Goal: Download file/media

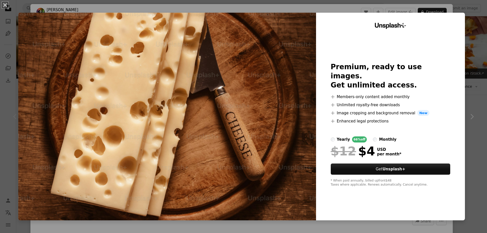
scroll to position [50, 0]
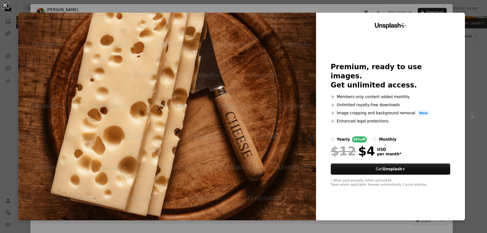
drag, startPoint x: 469, startPoint y: 41, endPoint x: 468, endPoint y: 51, distance: 10.6
click at [469, 42] on div "An X shape Unsplash+ Premium, ready to use images. Get unlimited access. A plus…" at bounding box center [243, 116] width 487 height 233
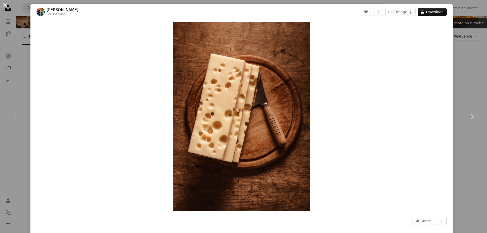
click at [7, 6] on button "An X shape" at bounding box center [5, 5] width 6 height 6
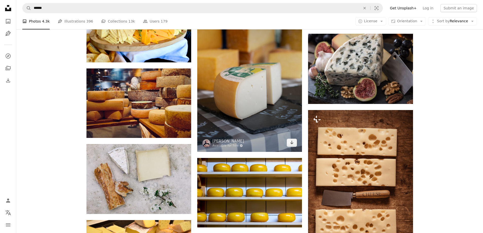
scroll to position [456, 0]
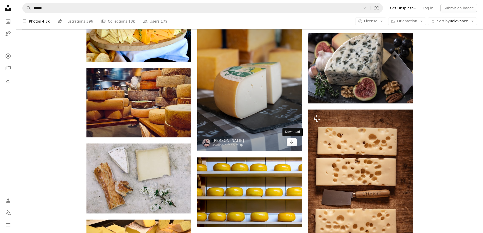
click at [291, 143] on icon "Download" at bounding box center [291, 142] width 3 height 4
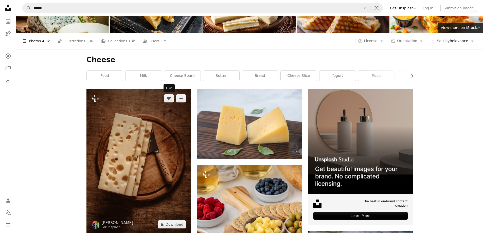
scroll to position [0, 0]
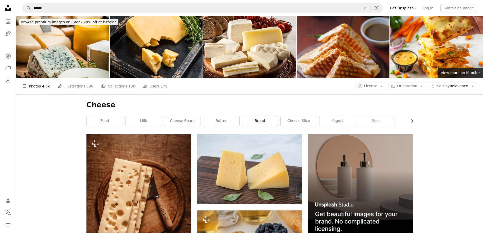
click at [259, 121] on link "bread" at bounding box center [260, 121] width 36 height 10
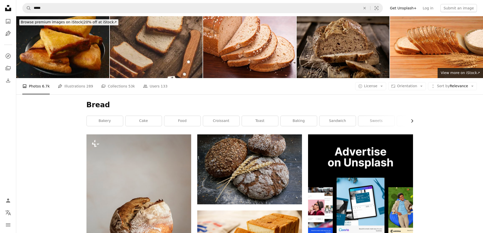
click at [413, 121] on icon "button" at bounding box center [412, 120] width 2 height 3
click at [303, 119] on link "sweets" at bounding box center [300, 121] width 36 height 10
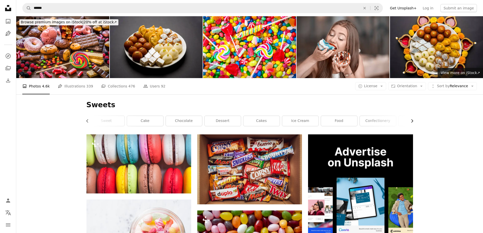
click at [413, 121] on icon "button" at bounding box center [412, 120] width 2 height 3
click at [355, 119] on link "pasta" at bounding box center [356, 121] width 36 height 10
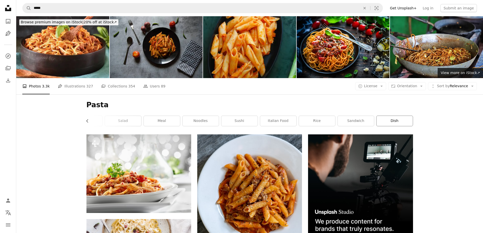
click at [401, 120] on link "dish" at bounding box center [395, 121] width 36 height 10
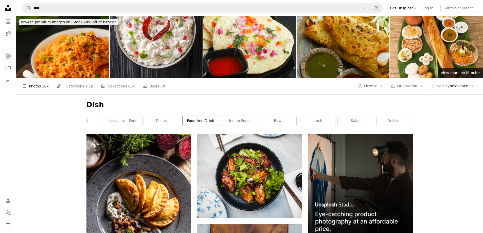
click at [209, 116] on link "food and drink" at bounding box center [201, 121] width 36 height 10
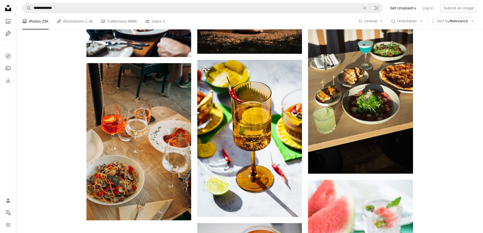
scroll to position [812, 0]
